Goal: Information Seeking & Learning: Learn about a topic

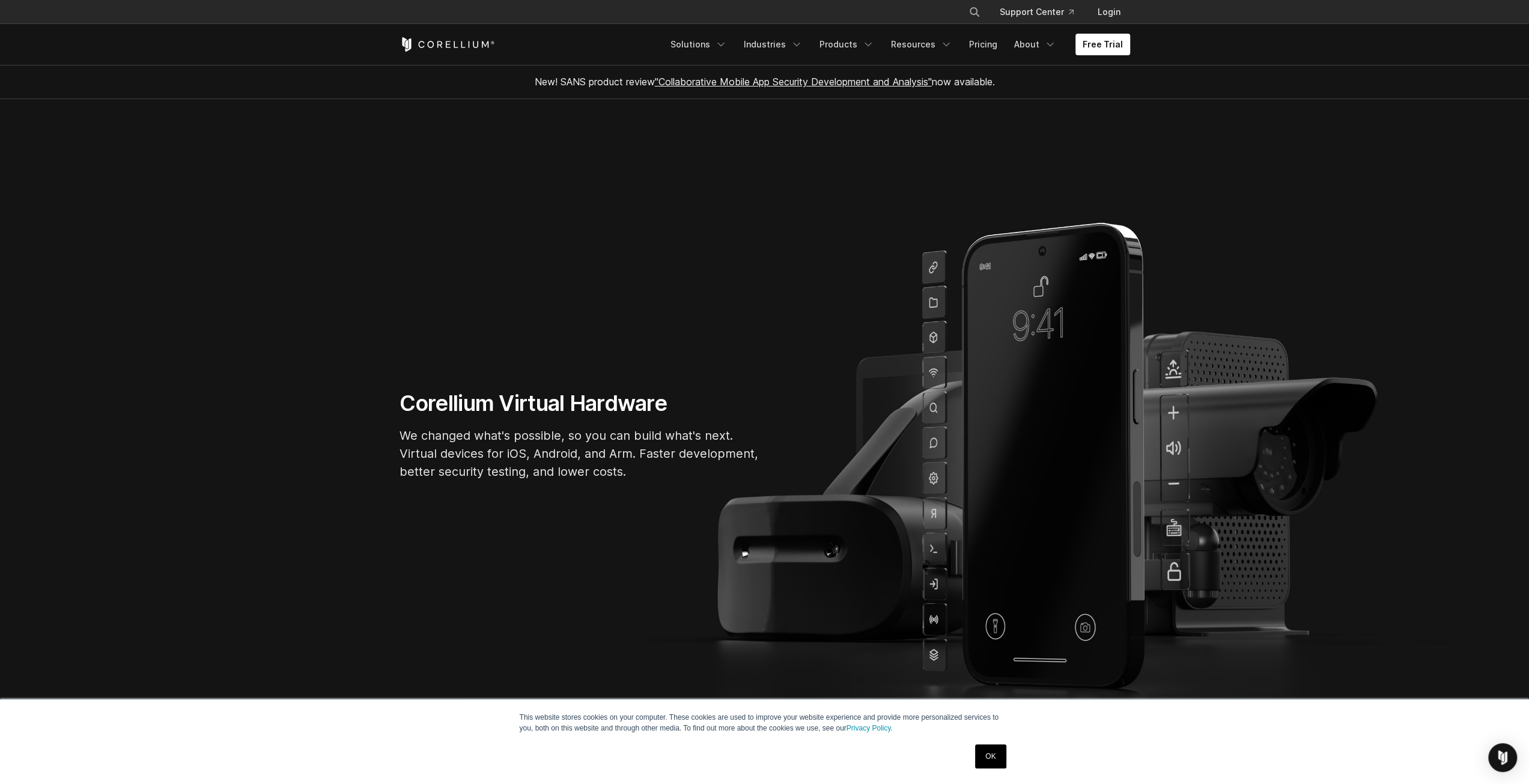
click at [1266, 166] on section "Corellium Virtual Hardware We changed what's possible, so you can build what's …" at bounding box center [764, 440] width 1529 height 681
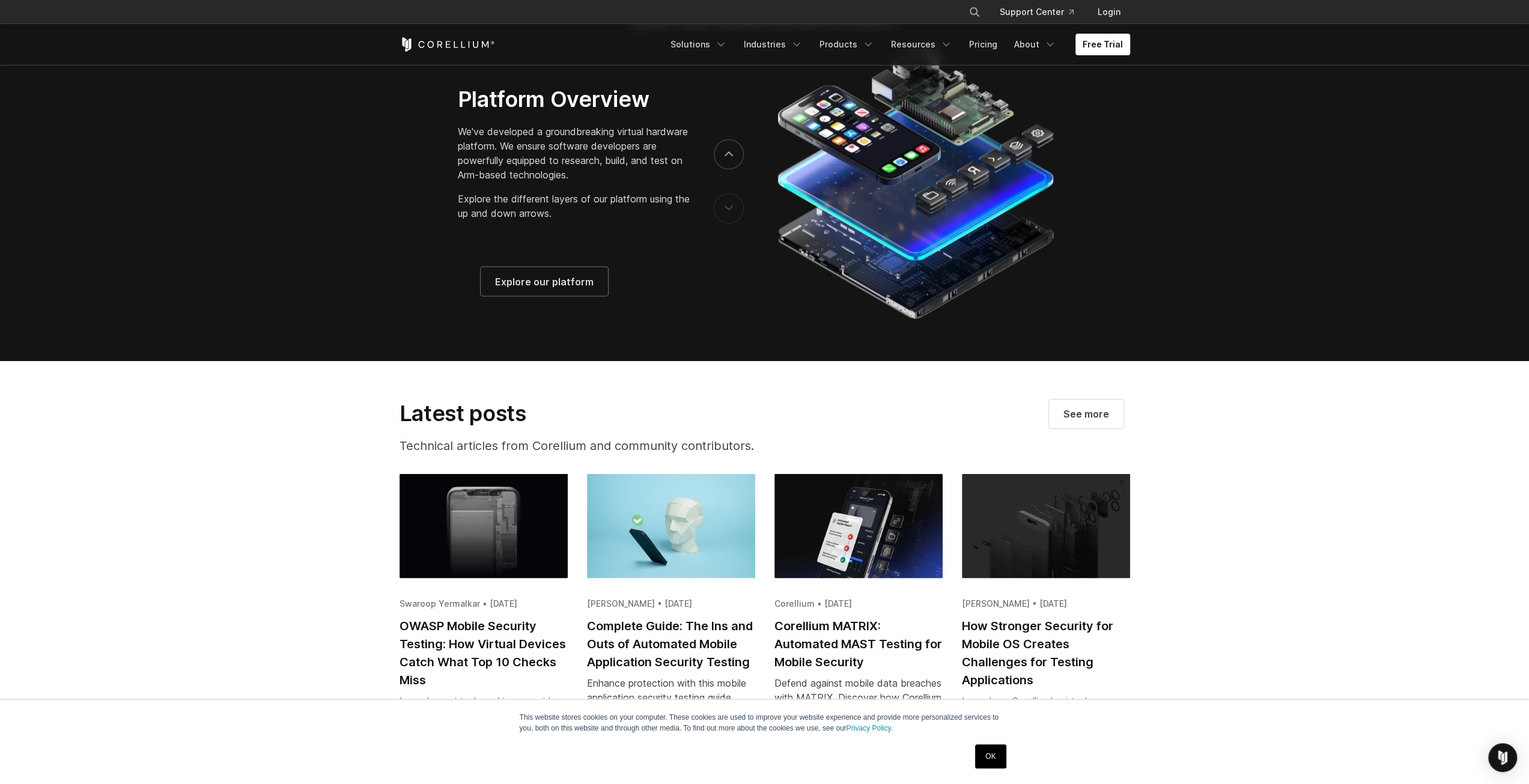
scroll to position [2222, 0]
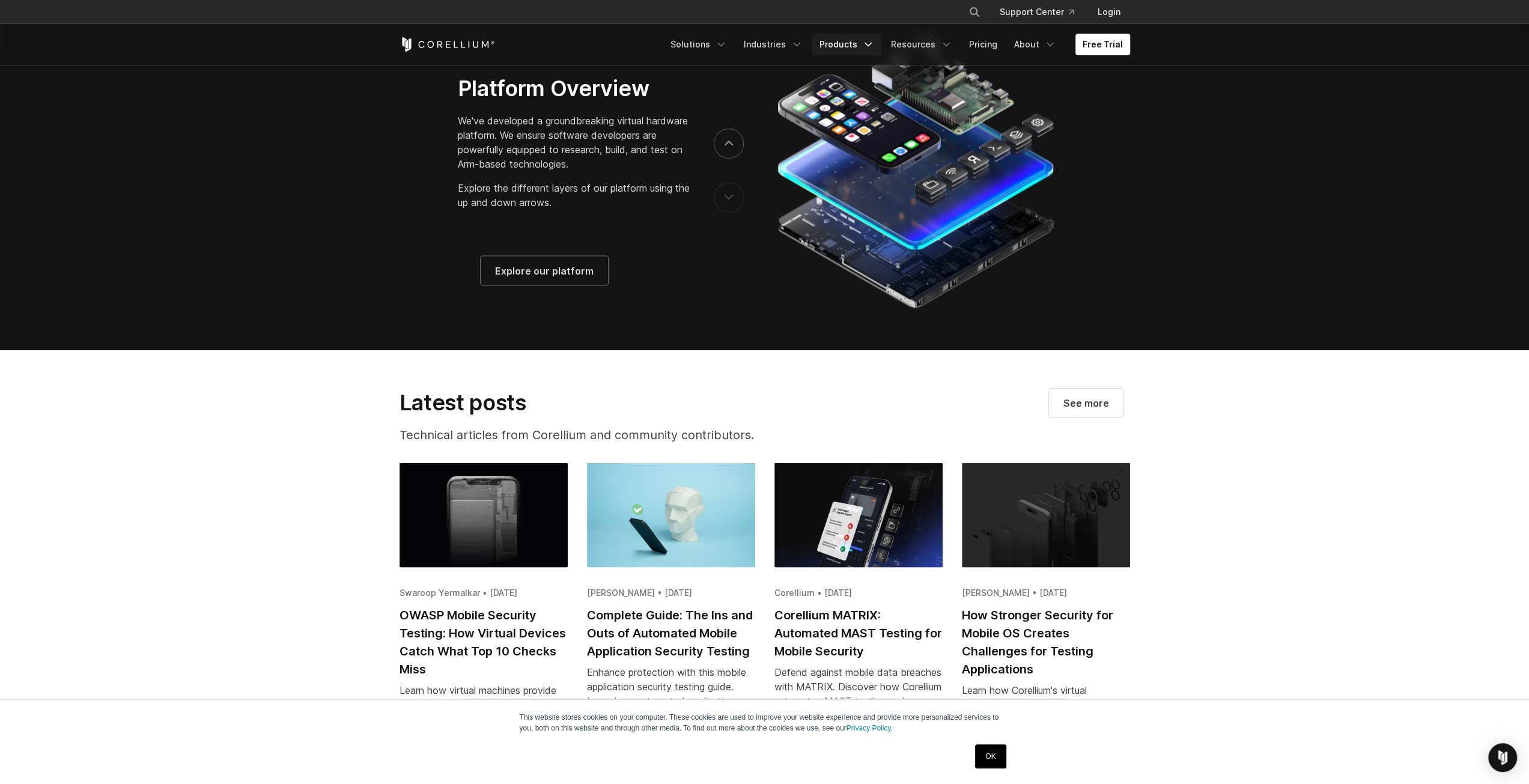
click at [858, 40] on link "Products" at bounding box center [847, 44] width 69 height 22
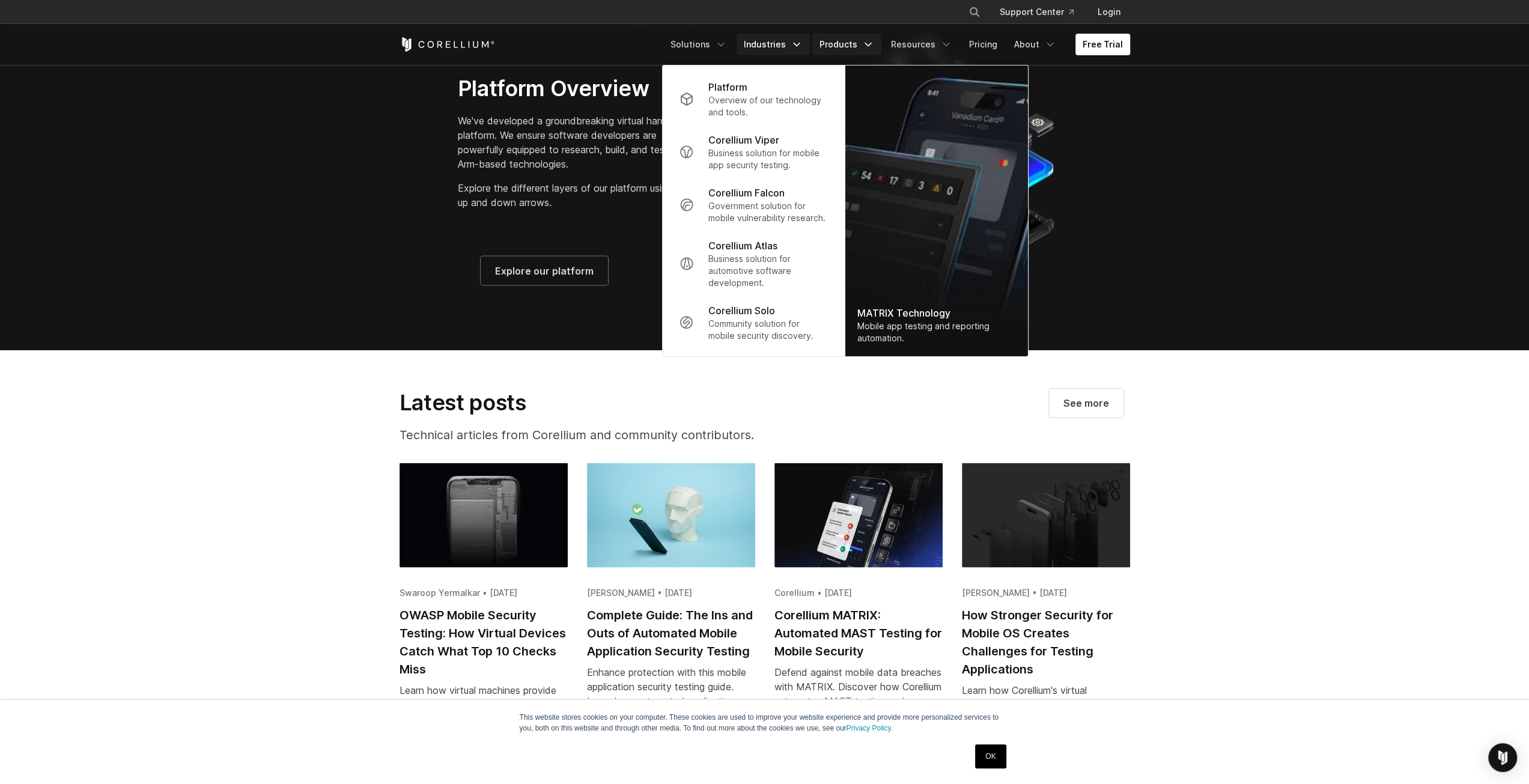
click at [794, 45] on link "Industries" at bounding box center [773, 44] width 74 height 22
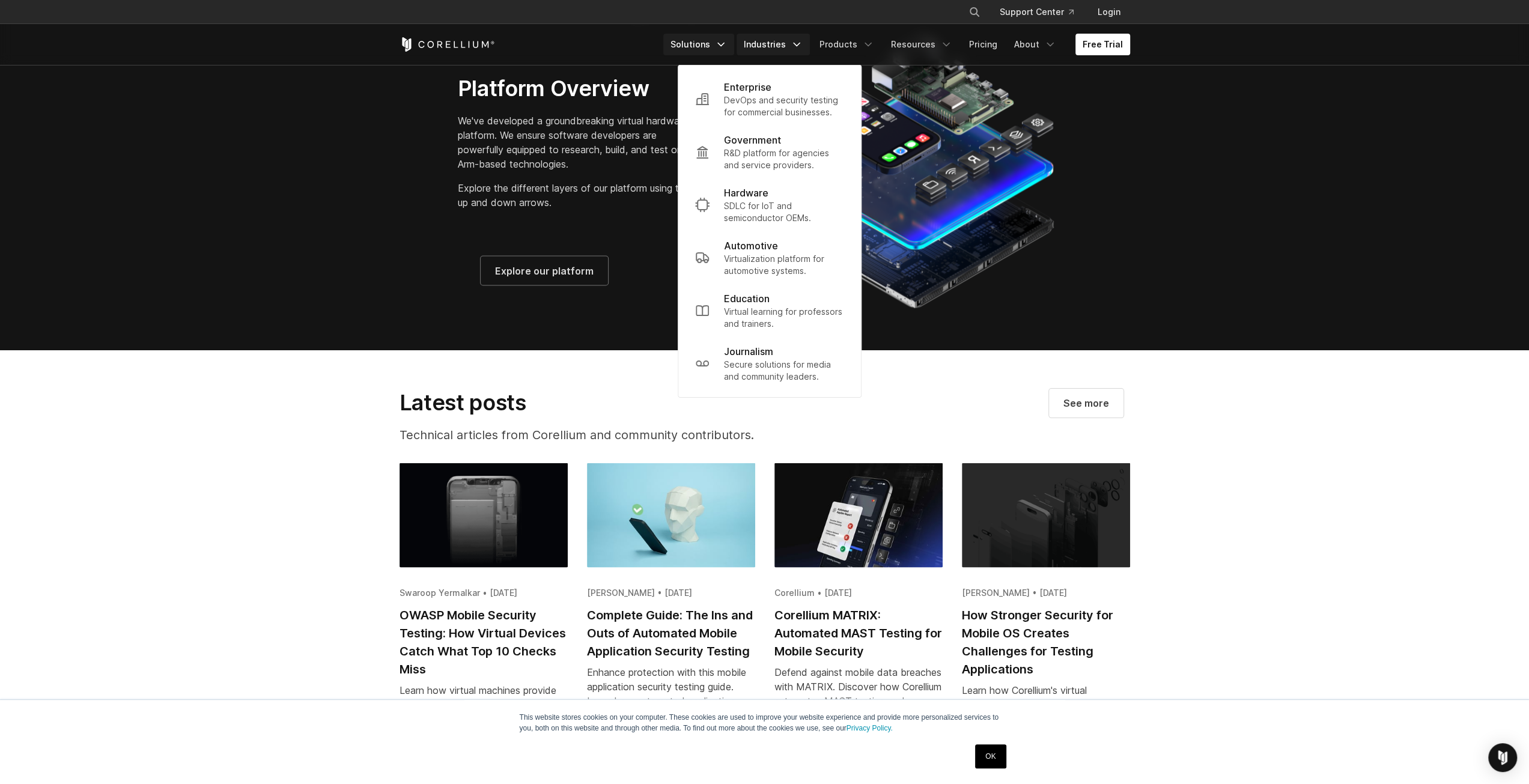
click at [692, 48] on link "Solutions" at bounding box center [699, 44] width 71 height 22
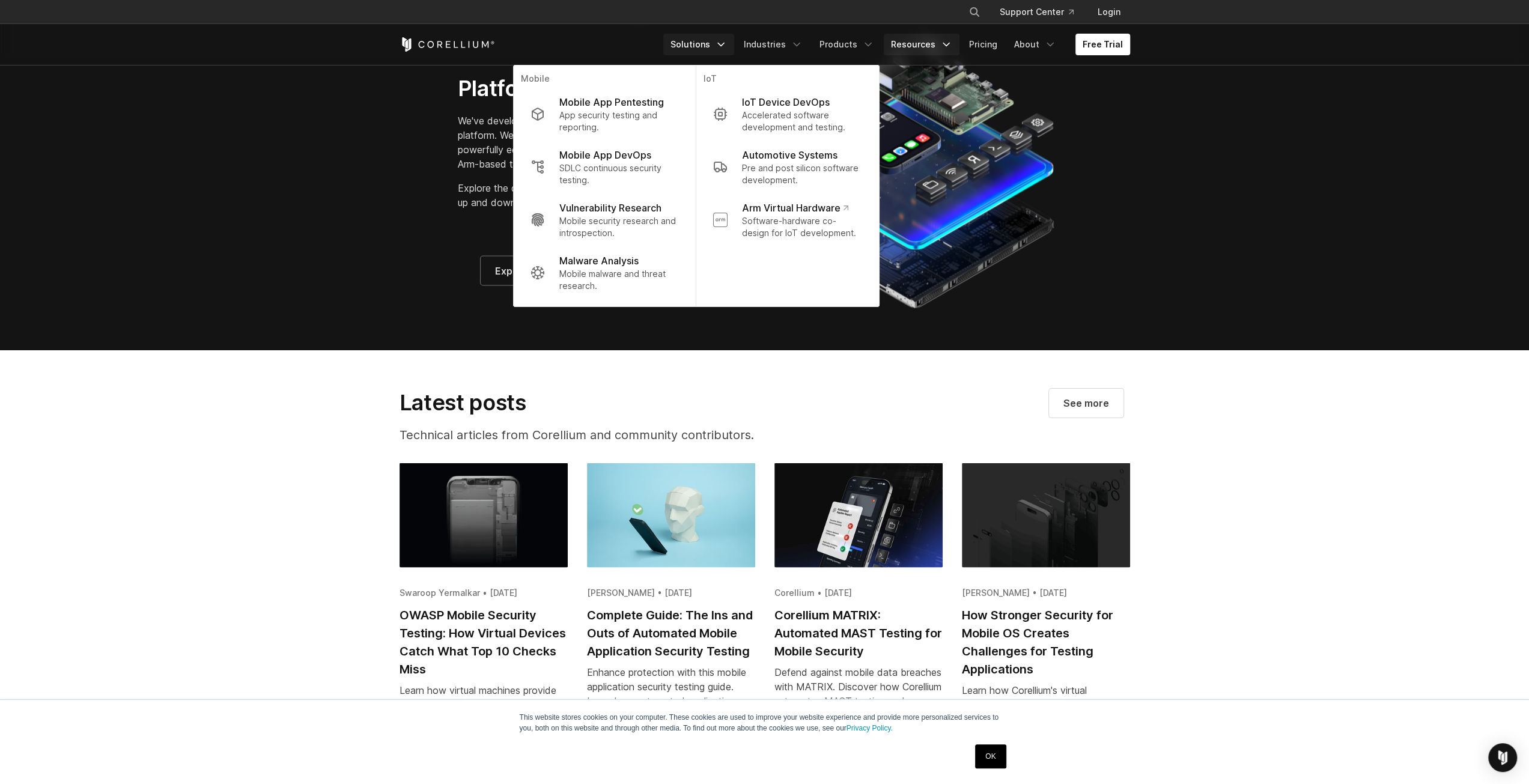
click at [905, 44] on link "Resources" at bounding box center [922, 44] width 76 height 22
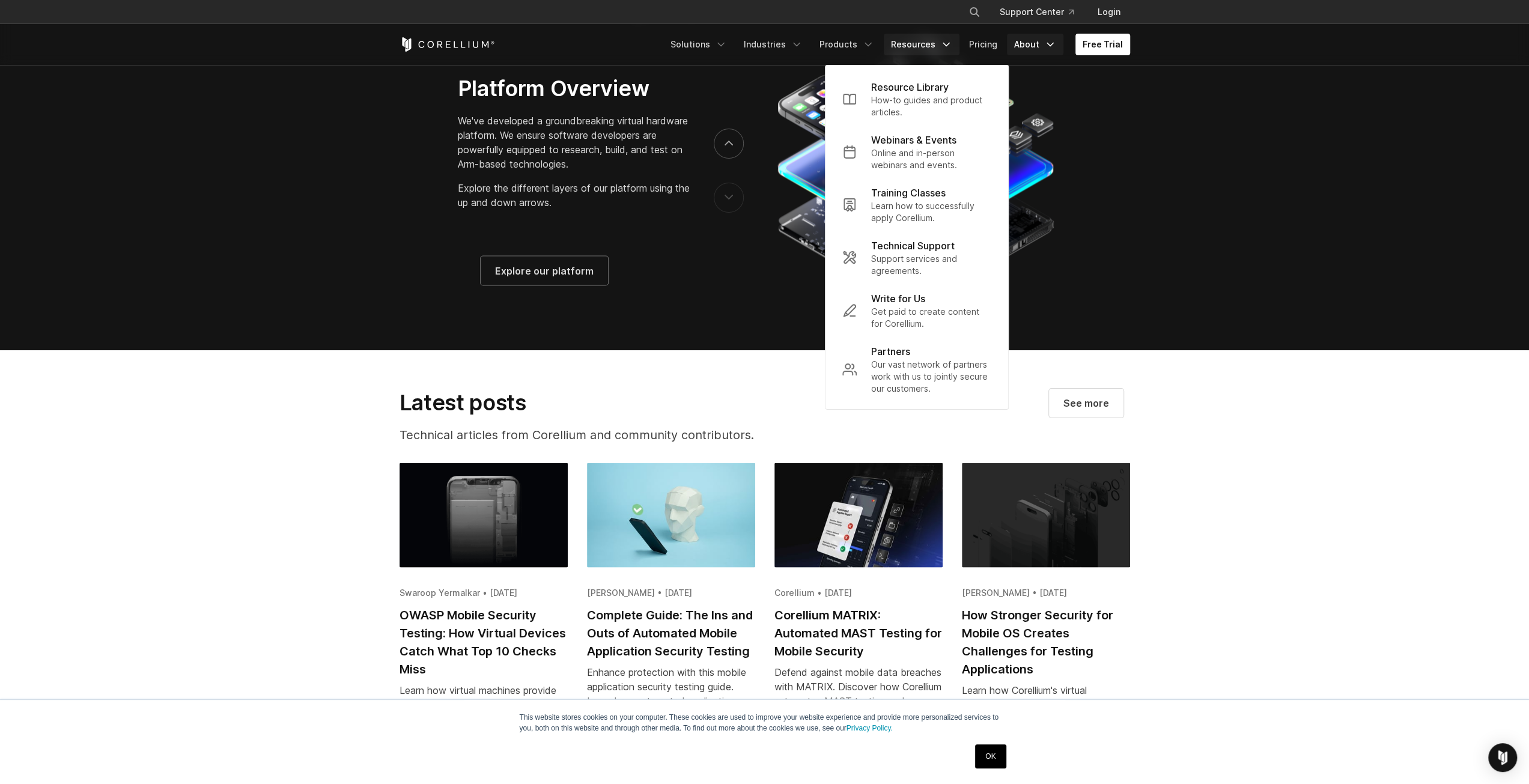
click at [1019, 43] on link "About" at bounding box center [1035, 44] width 57 height 22
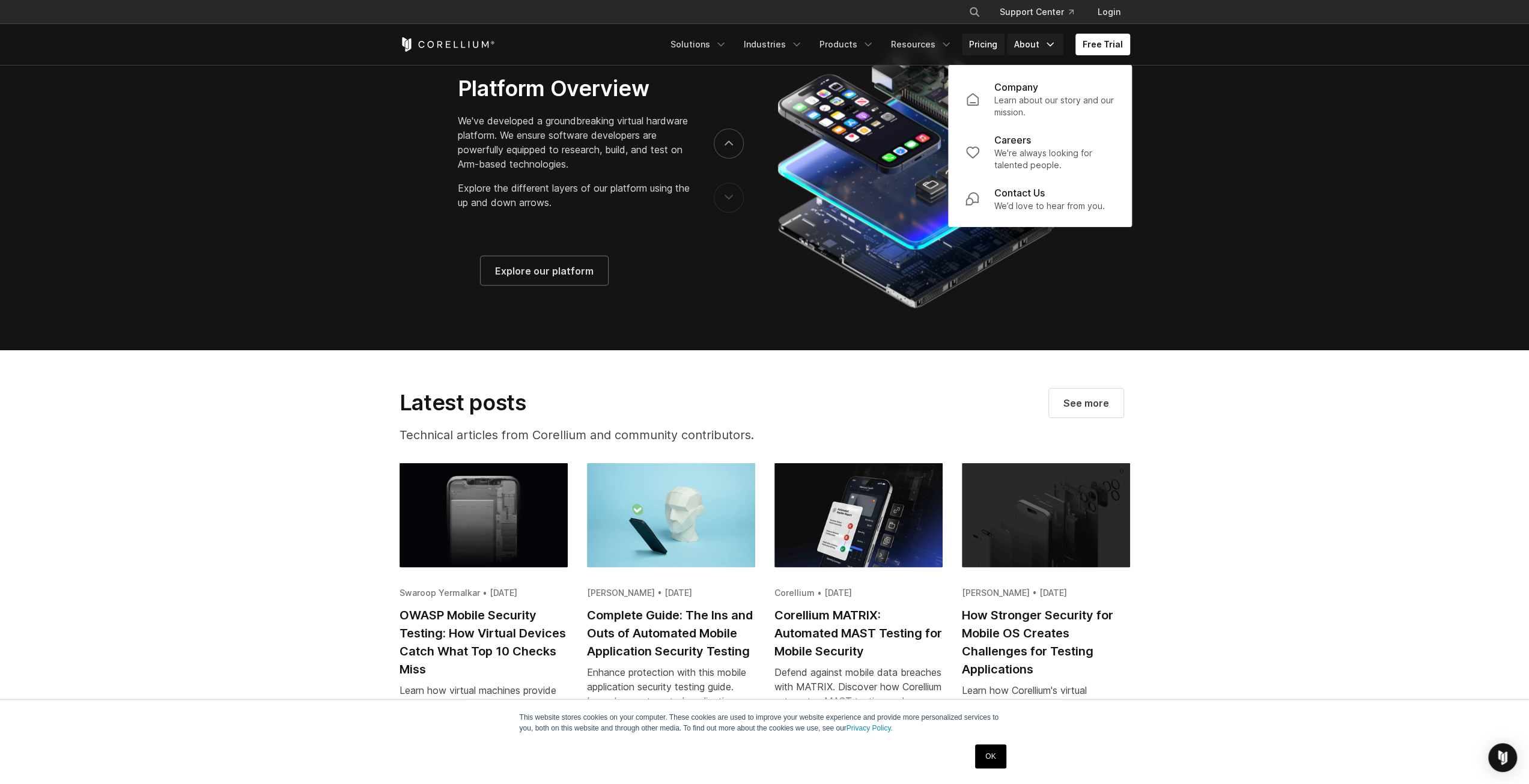
click at [977, 48] on link "Pricing" at bounding box center [983, 44] width 43 height 22
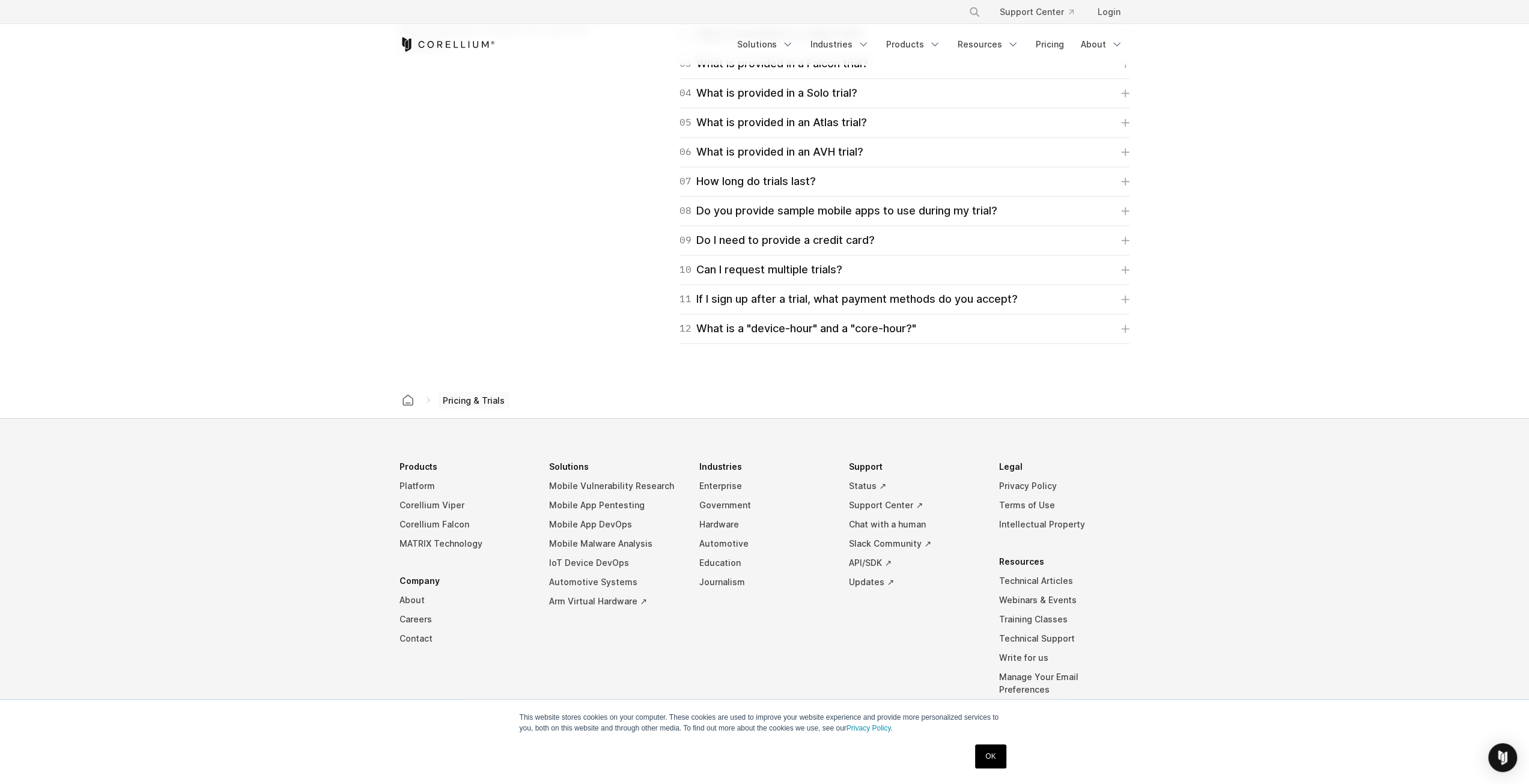
scroll to position [1847, 0]
